Goal: Task Accomplishment & Management: Use online tool/utility

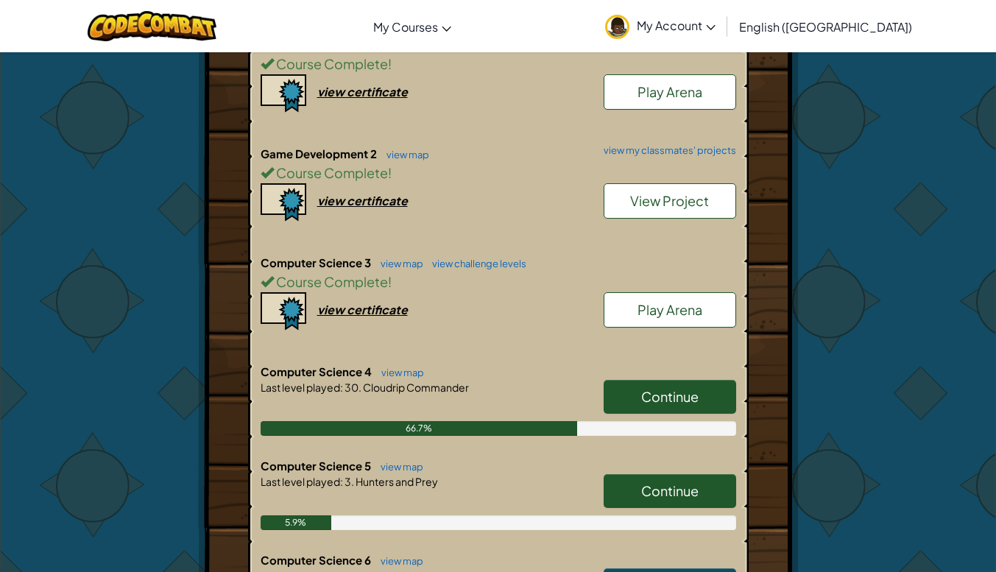
scroll to position [585, 0]
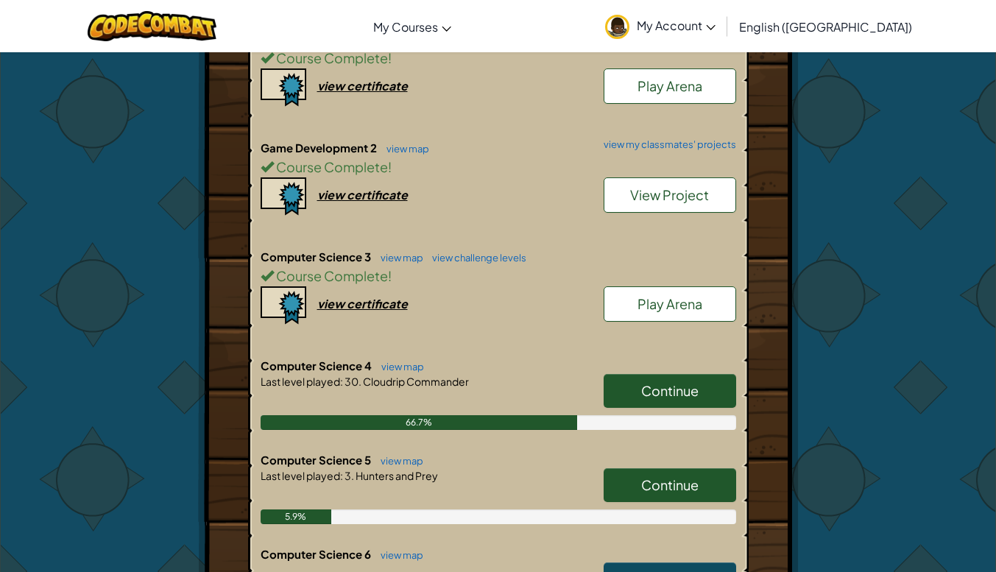
click at [683, 410] on div "Continue" at bounding box center [662, 394] width 147 height 41
click at [684, 400] on link "Continue" at bounding box center [670, 391] width 132 height 34
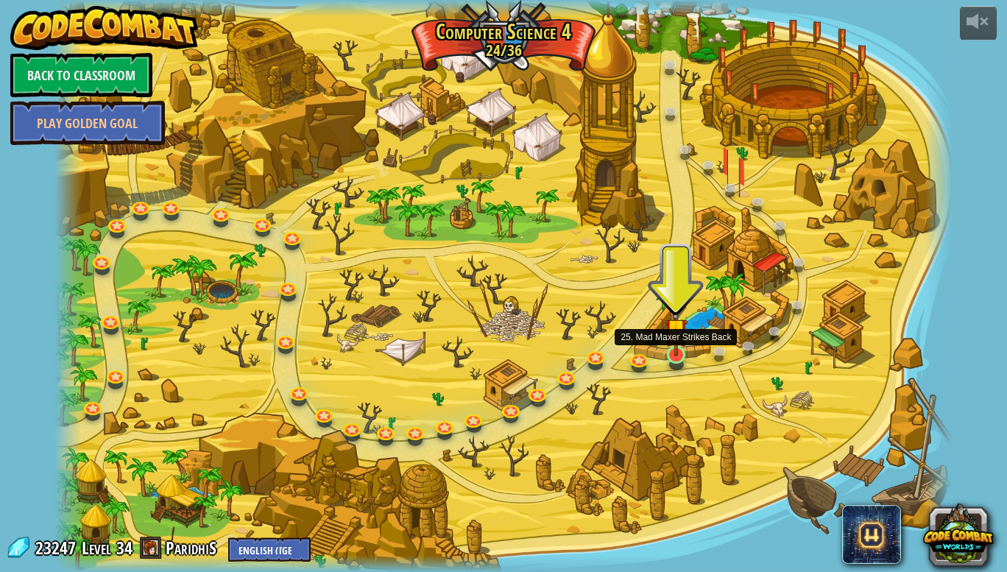
click at [679, 350] on img at bounding box center [676, 329] width 23 height 53
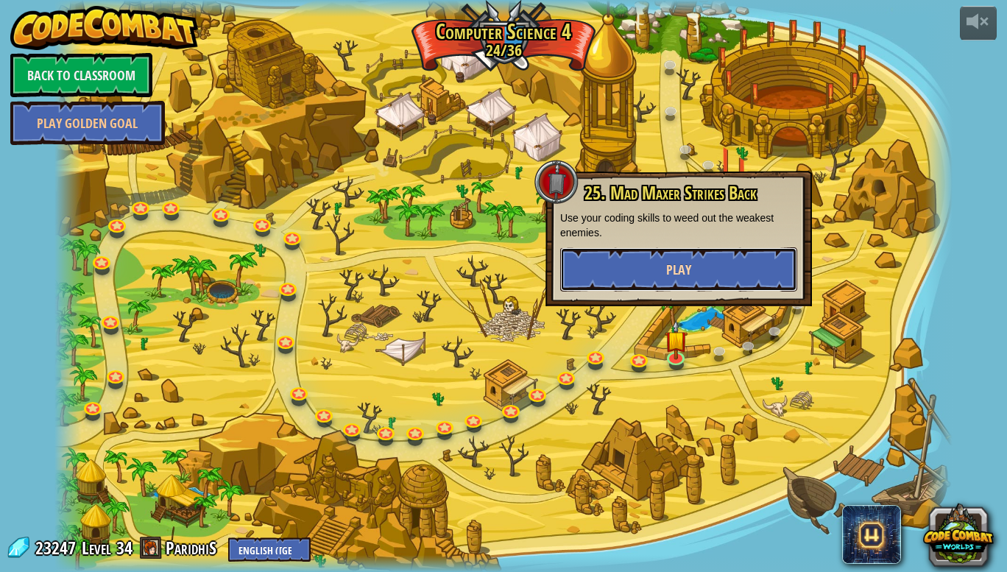
click at [661, 280] on button "Play" at bounding box center [678, 269] width 237 height 44
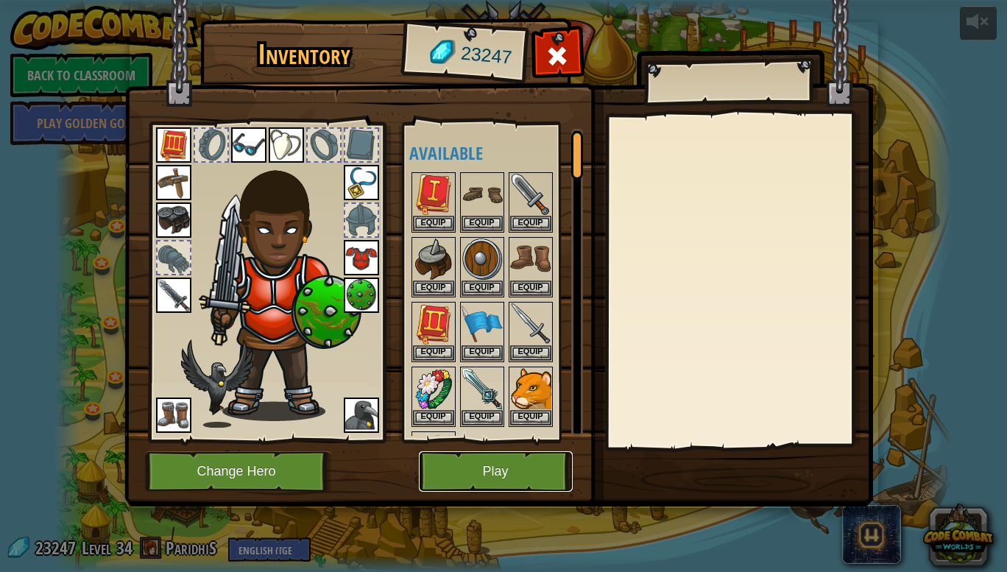
click at [459, 459] on button "Play" at bounding box center [496, 471] width 154 height 40
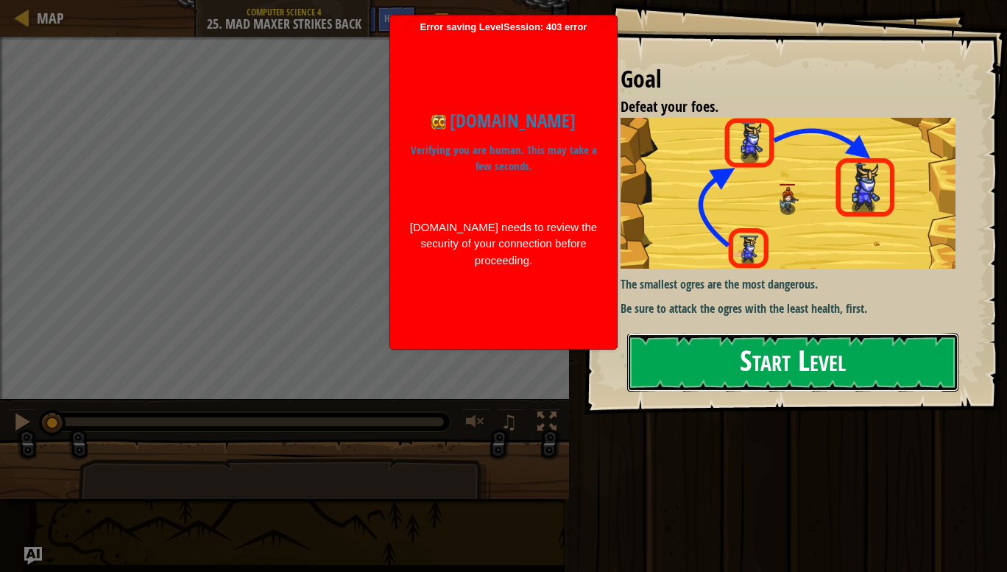
click at [686, 364] on button "Start Level" at bounding box center [792, 362] width 331 height 58
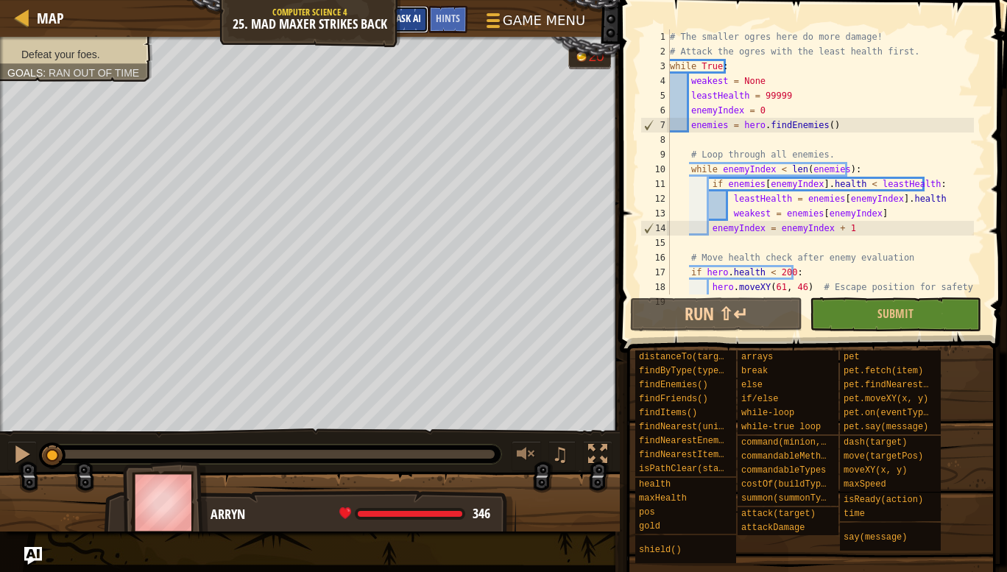
click at [414, 13] on span "Ask AI" at bounding box center [408, 18] width 25 height 14
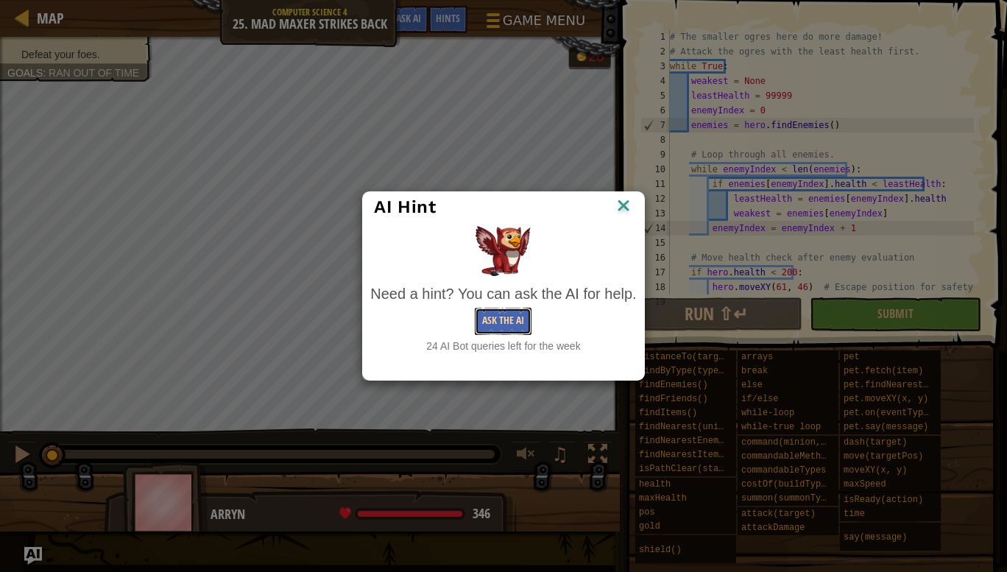
click at [478, 325] on button "Ask the AI" at bounding box center [503, 321] width 57 height 27
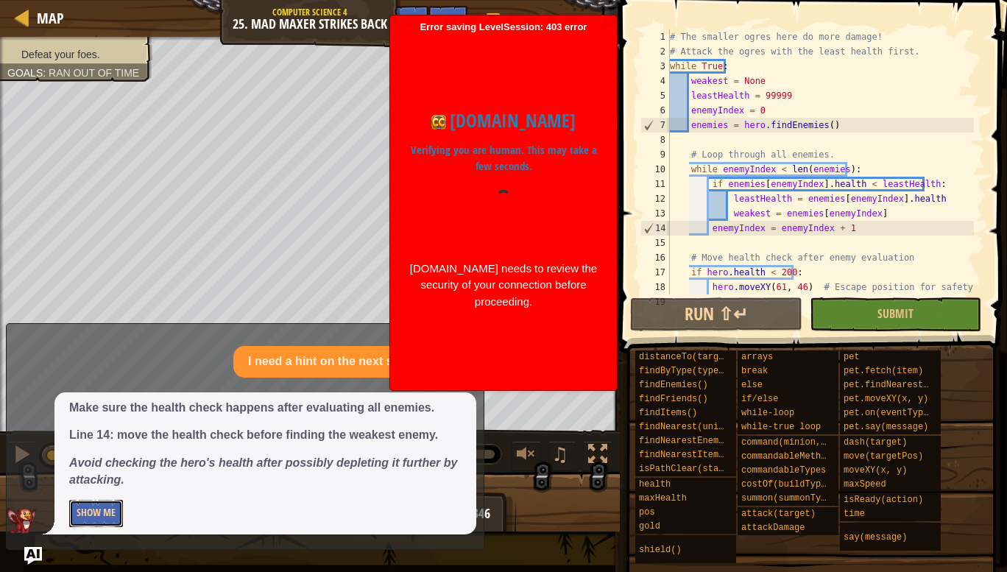
click at [121, 506] on button "Show Me" at bounding box center [96, 513] width 54 height 27
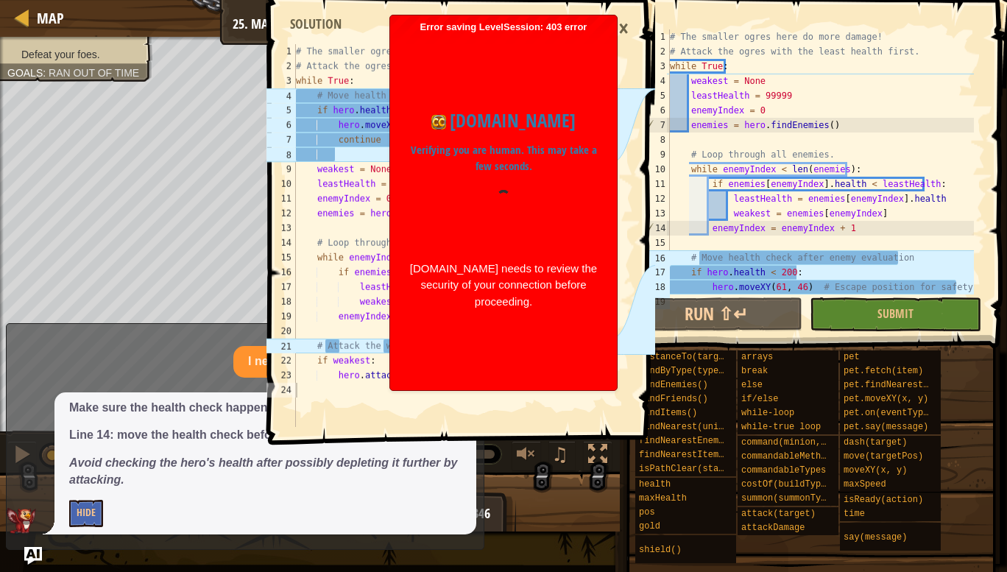
click at [604, 29] on div "Error saving LevelSession: 403 error Just a moment... codecombat.com Verifying …" at bounding box center [503, 202] width 227 height 375
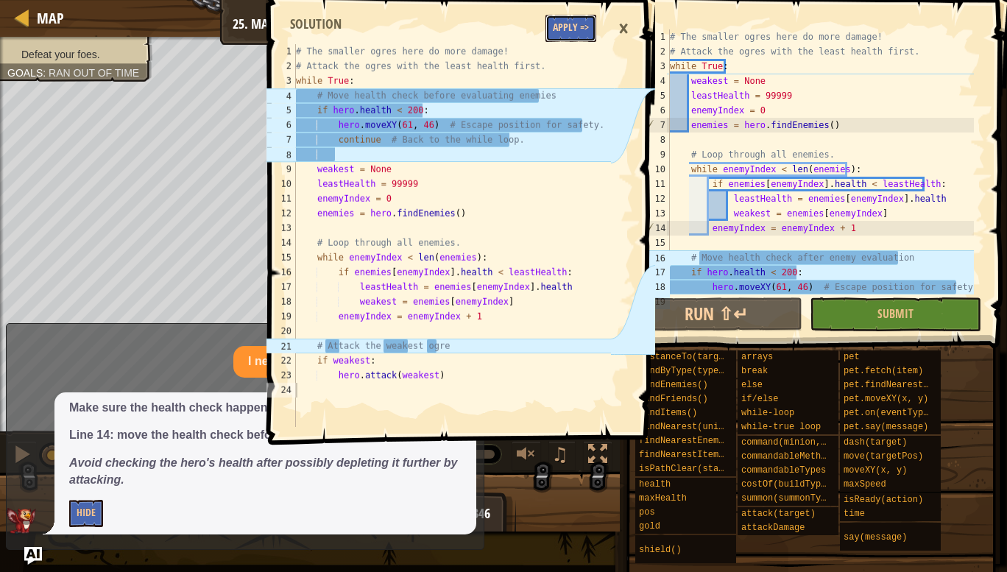
click at [588, 29] on button "Apply =>" at bounding box center [570, 28] width 51 height 27
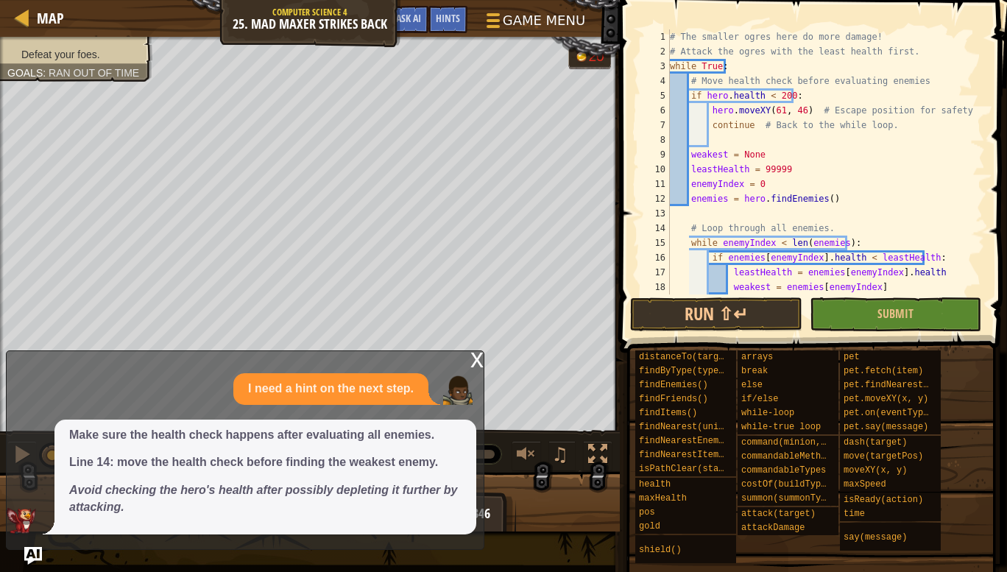
click at [475, 358] on div "x" at bounding box center [476, 358] width 13 height 15
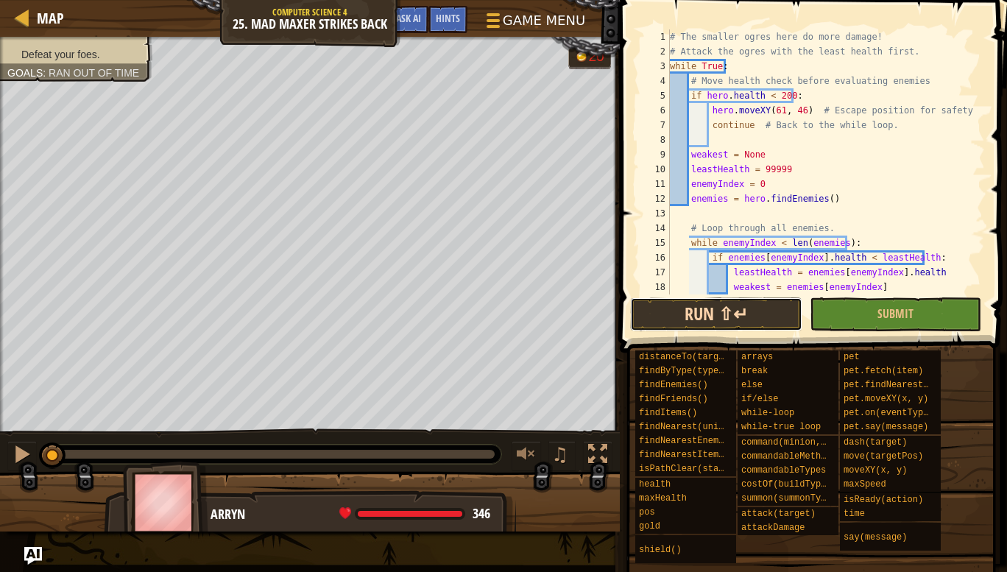
click at [663, 310] on button "Run ⇧↵" at bounding box center [715, 314] width 171 height 34
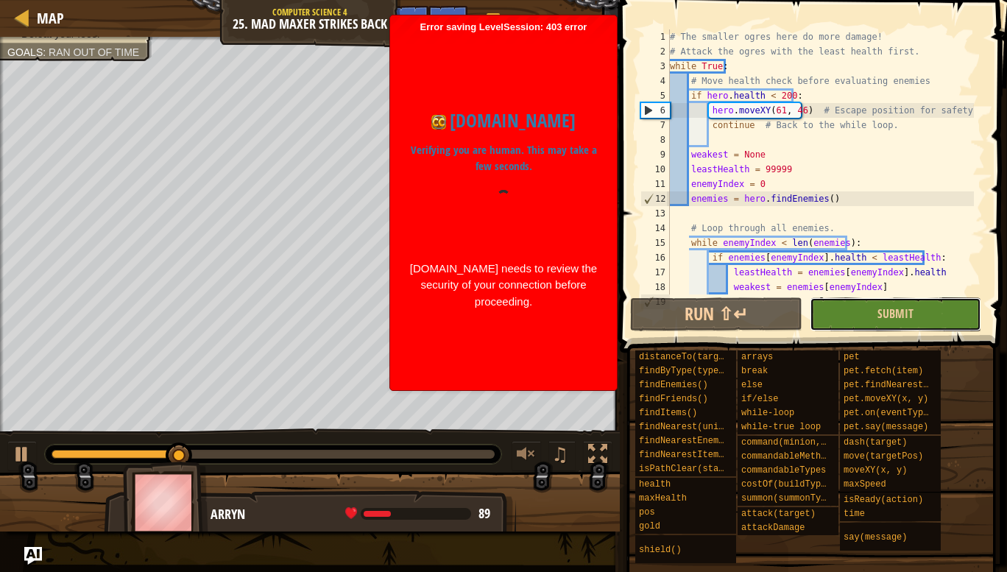
click at [841, 299] on button "Submit" at bounding box center [895, 314] width 171 height 34
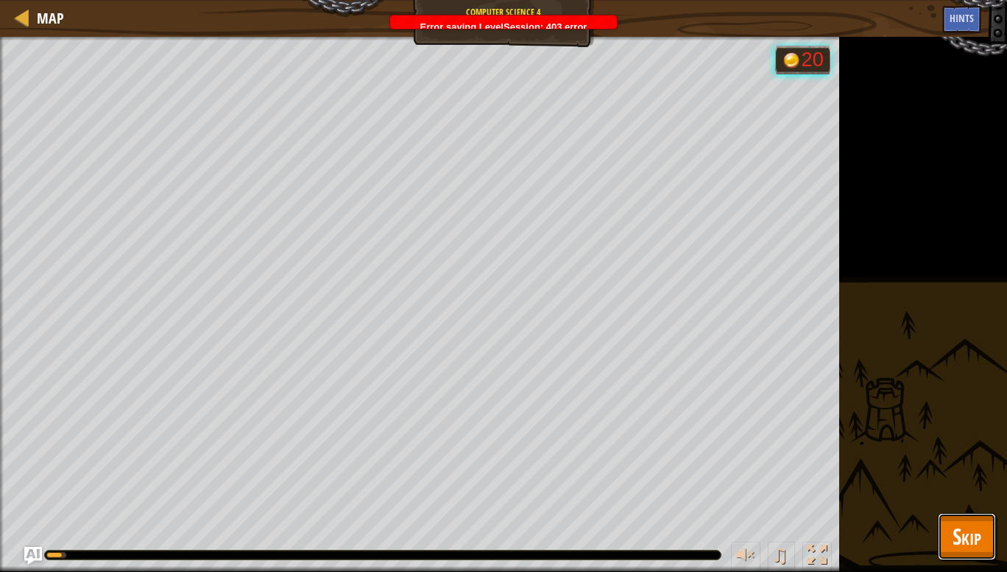
click at [964, 526] on span "Skip" at bounding box center [966, 536] width 29 height 30
